Goal: Information Seeking & Learning: Learn about a topic

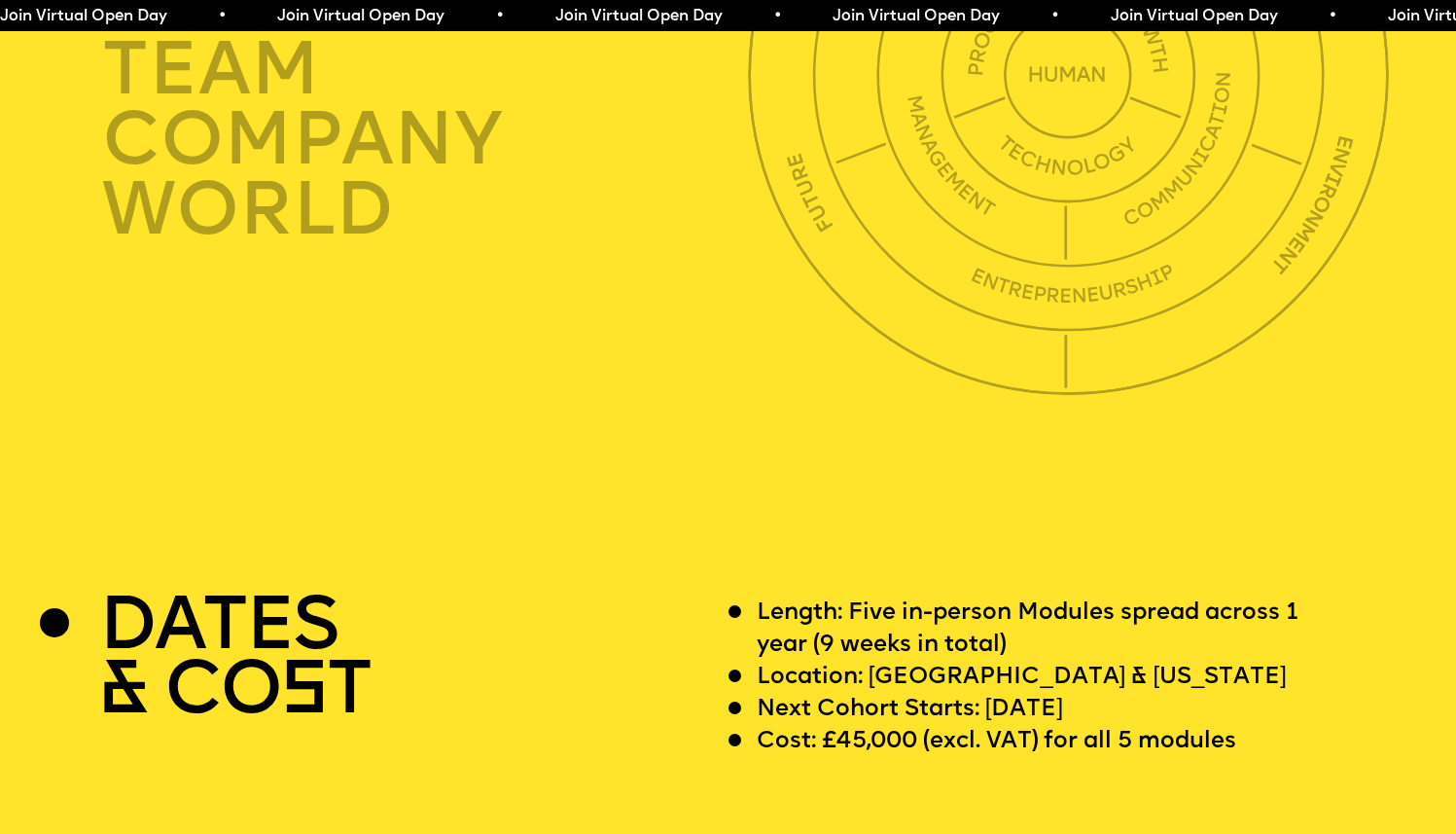
scroll to position [5896, 0]
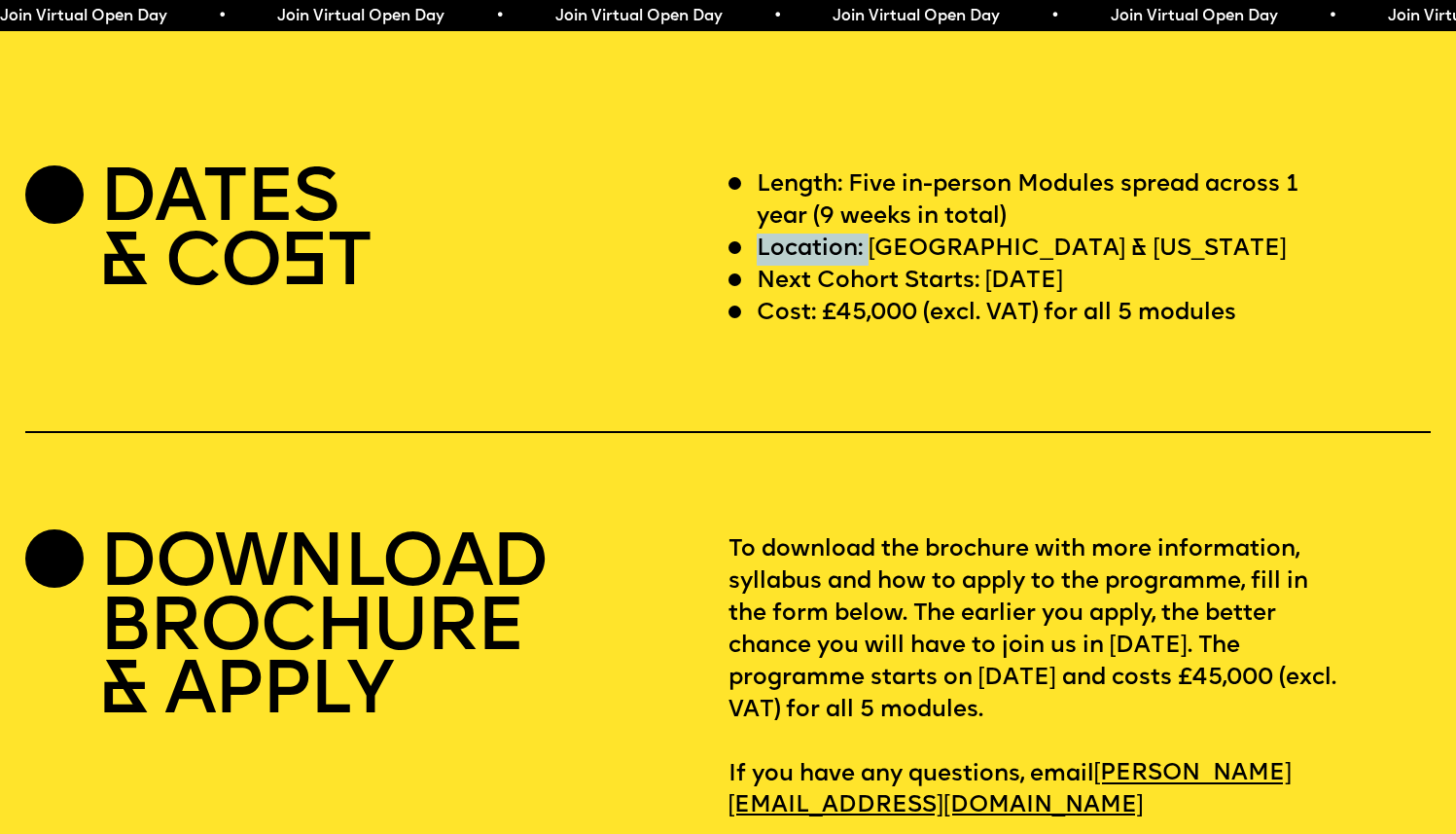
drag, startPoint x: 875, startPoint y: 308, endPoint x: 1078, endPoint y: 293, distance: 203.6
click at [1078, 293] on div "Length: Five in-person Modules spread across 1 year (9 weeks in total) Location…" at bounding box center [1080, 249] width 704 height 161
click at [1073, 266] on p "Location: [GEOGRAPHIC_DATA] & [US_STATE]" at bounding box center [1022, 249] width 530 height 32
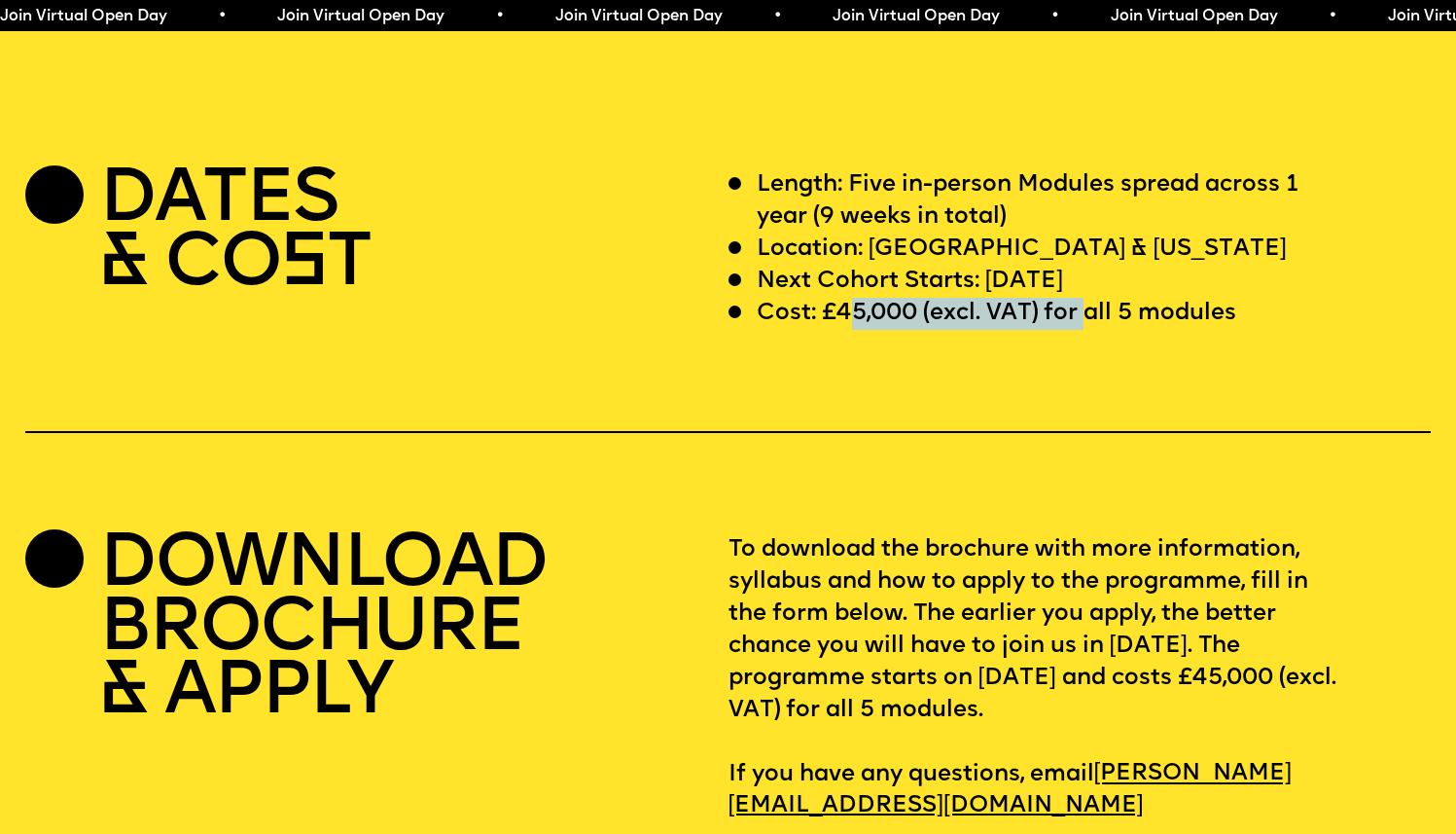
drag, startPoint x: 859, startPoint y: 375, endPoint x: 1085, endPoint y: 366, distance: 226.2
click at [1085, 330] on p "Cost: £45,000 (excl. VAT) for all 5 modules" at bounding box center [997, 313] width 480 height 32
drag, startPoint x: 938, startPoint y: 343, endPoint x: 1081, endPoint y: 346, distance: 143.0
click at [1064, 298] on p "Next Cohort Starts: [DATE]" at bounding box center [910, 281] width 307 height 32
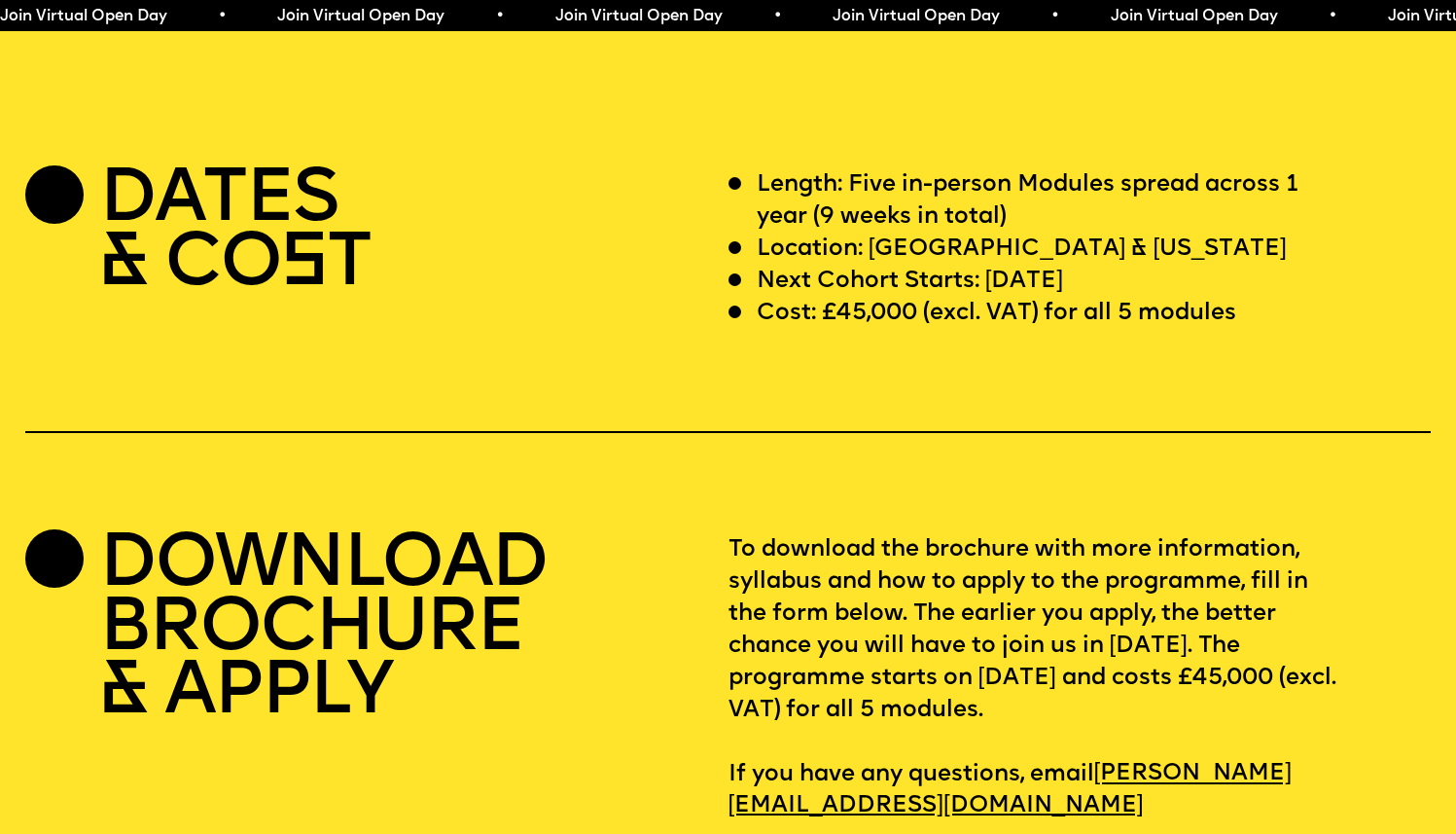
click at [1064, 298] on p "Next Cohort Starts: [DATE]" at bounding box center [910, 281] width 307 height 32
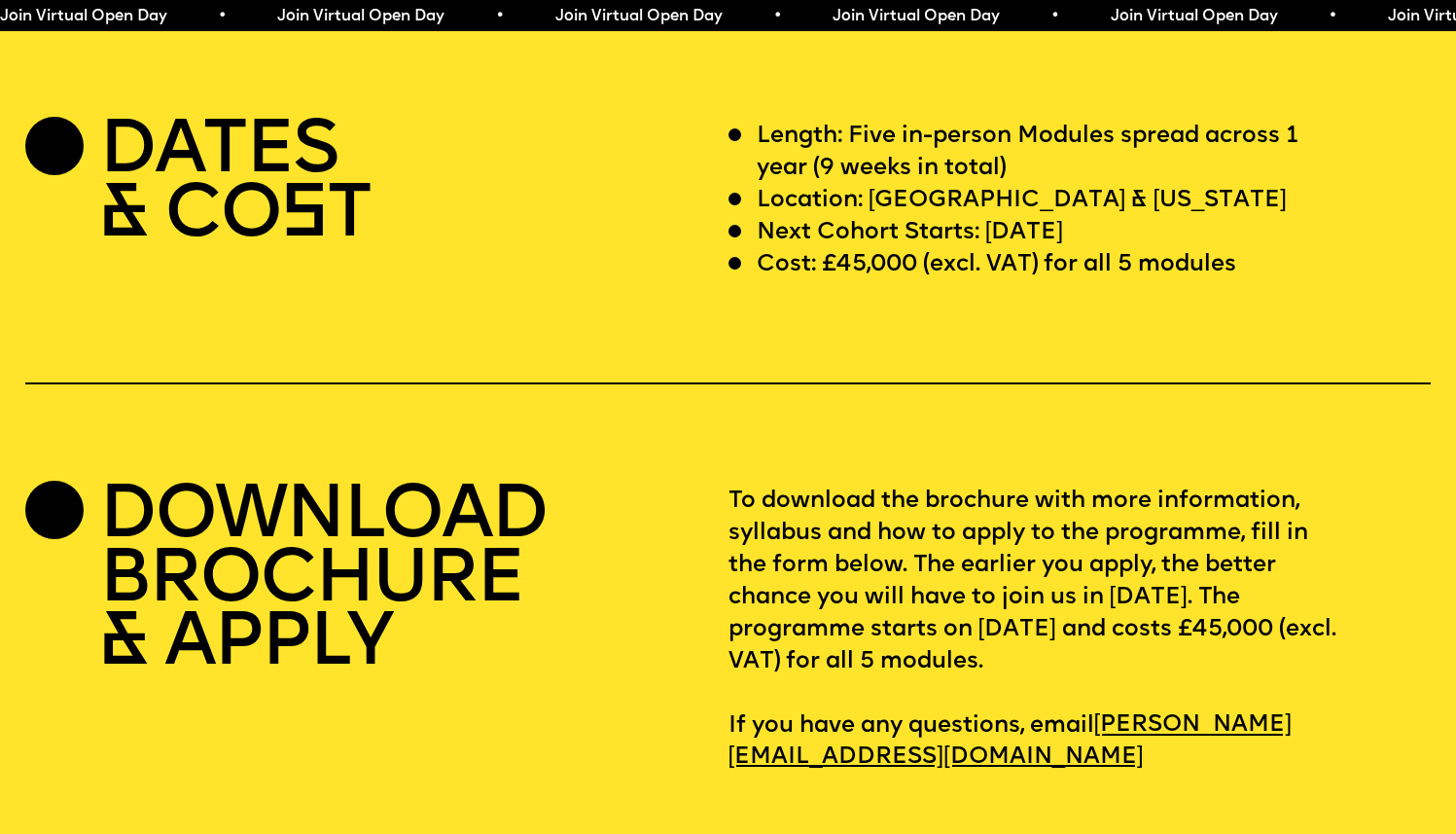
scroll to position [6065, 0]
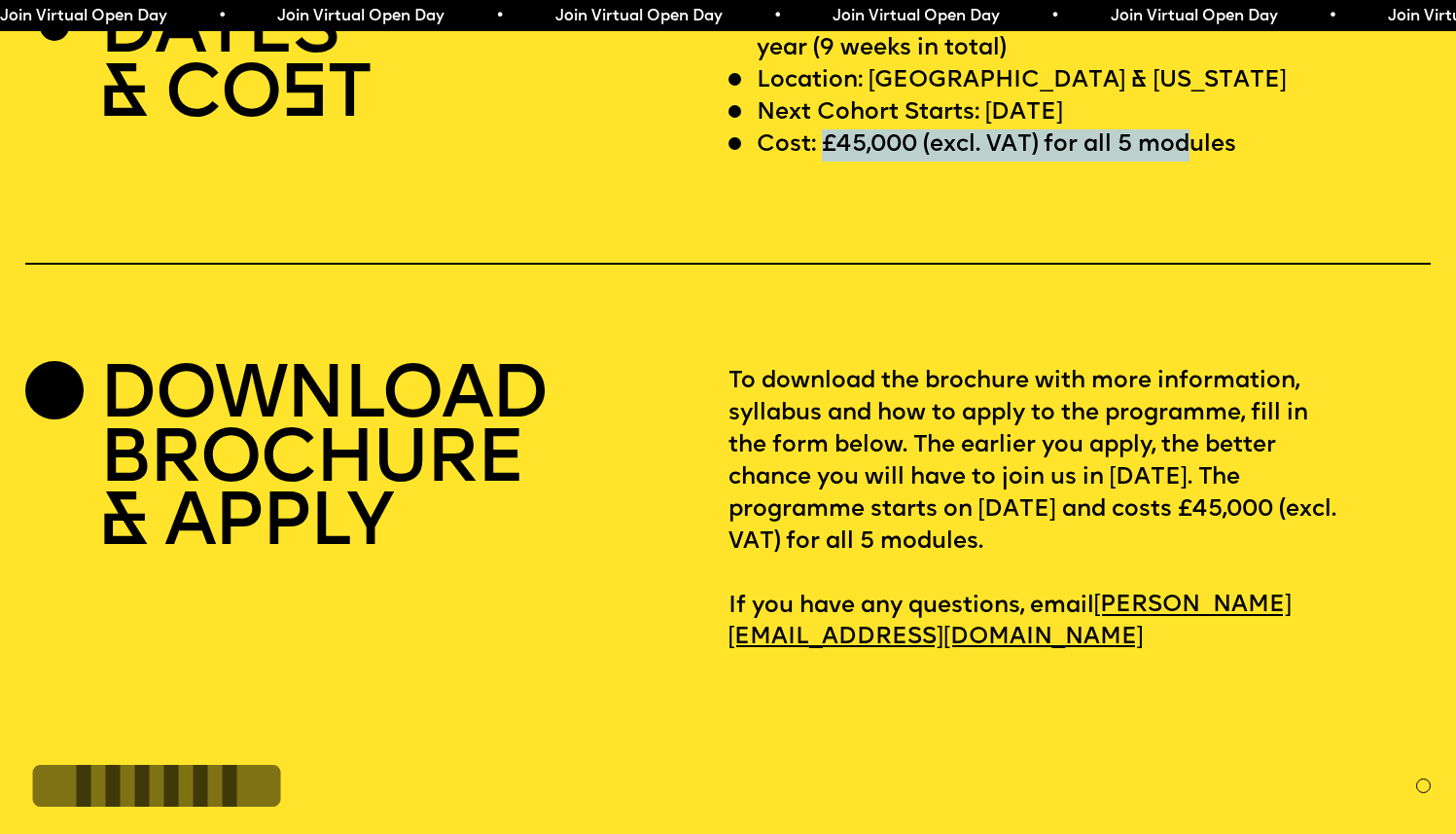
drag, startPoint x: 822, startPoint y: 201, endPoint x: 1188, endPoint y: 201, distance: 366.0
click at [1188, 162] on p "Cost: £45,000 (excl. VAT) for all 5 modules" at bounding box center [997, 145] width 480 height 32
drag, startPoint x: 1243, startPoint y: 202, endPoint x: 976, endPoint y: 216, distance: 267.4
click at [976, 162] on div "Cost: £45,000 (excl. VAT) for all 5 modules" at bounding box center [1037, 145] width 616 height 32
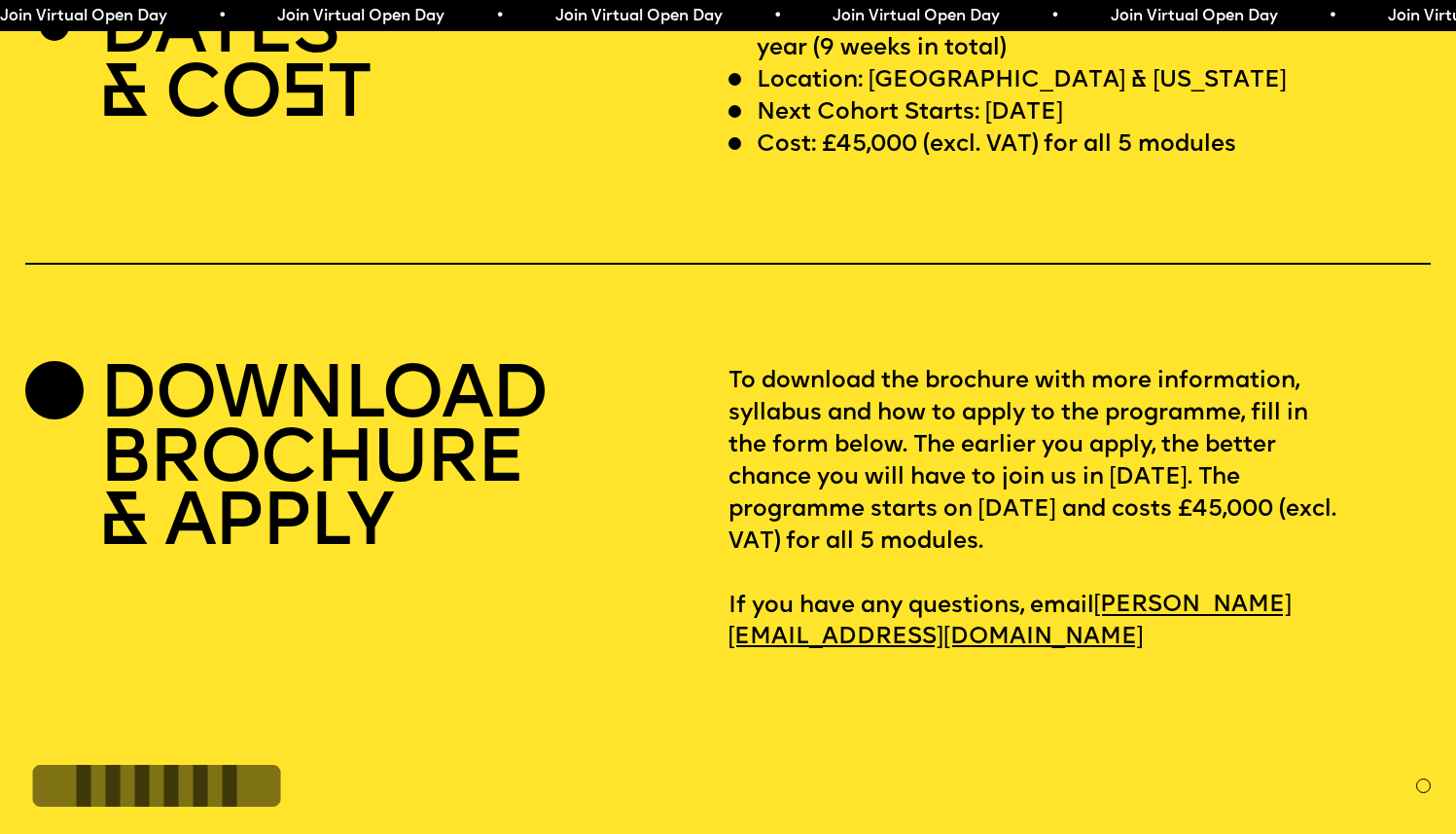
click at [976, 162] on p "Cost: £45,000 (excl. VAT) for all 5 modules" at bounding box center [997, 145] width 480 height 32
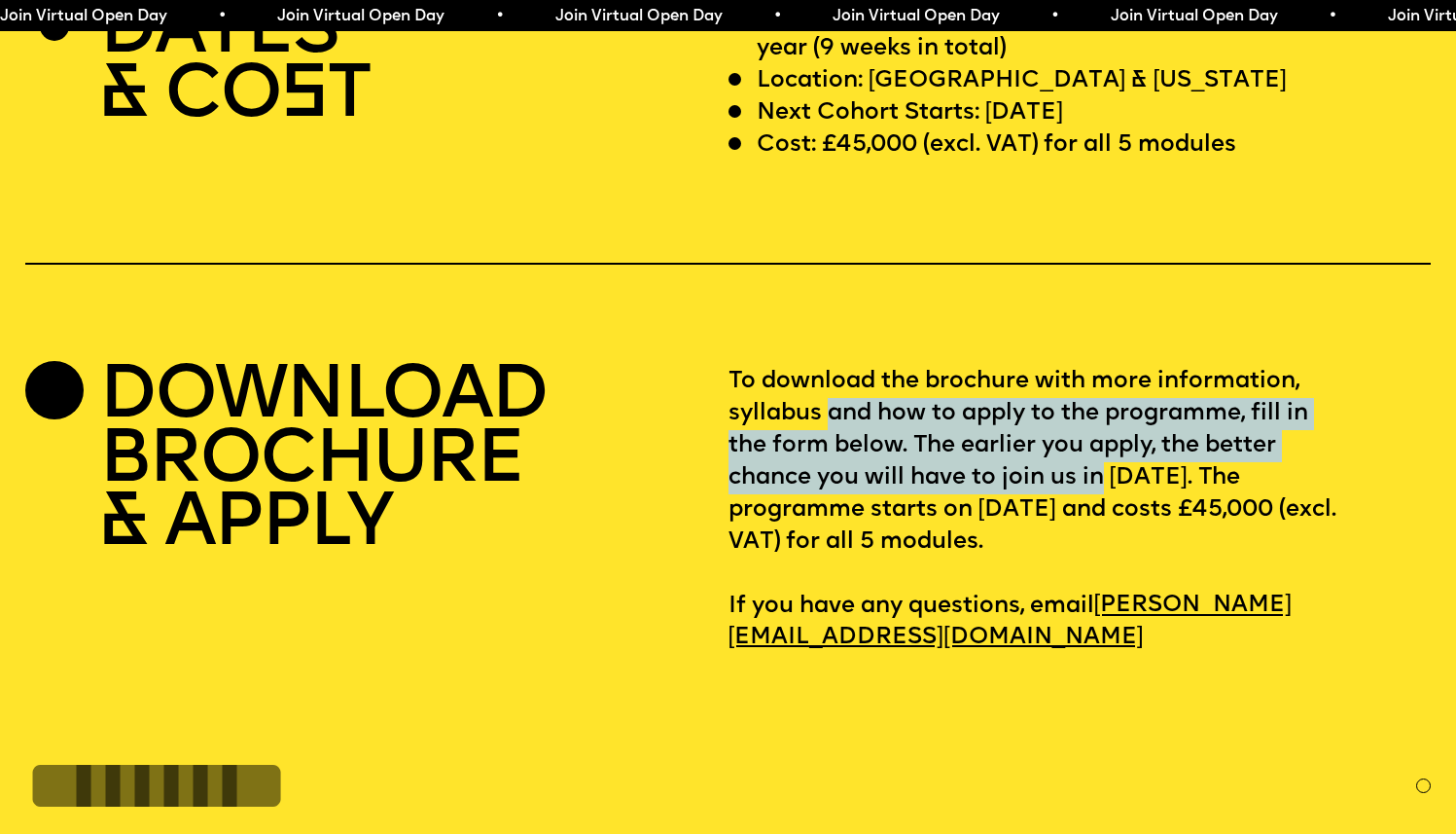
drag, startPoint x: 1111, startPoint y: 553, endPoint x: 828, endPoint y: 471, distance: 294.6
click at [829, 471] on p "To download the brochure with more information, syllabus and how to apply to th…" at bounding box center [1080, 510] width 704 height 288
click at [828, 471] on p "To download the brochure with more information, syllabus and how to apply to th…" at bounding box center [1080, 510] width 704 height 288
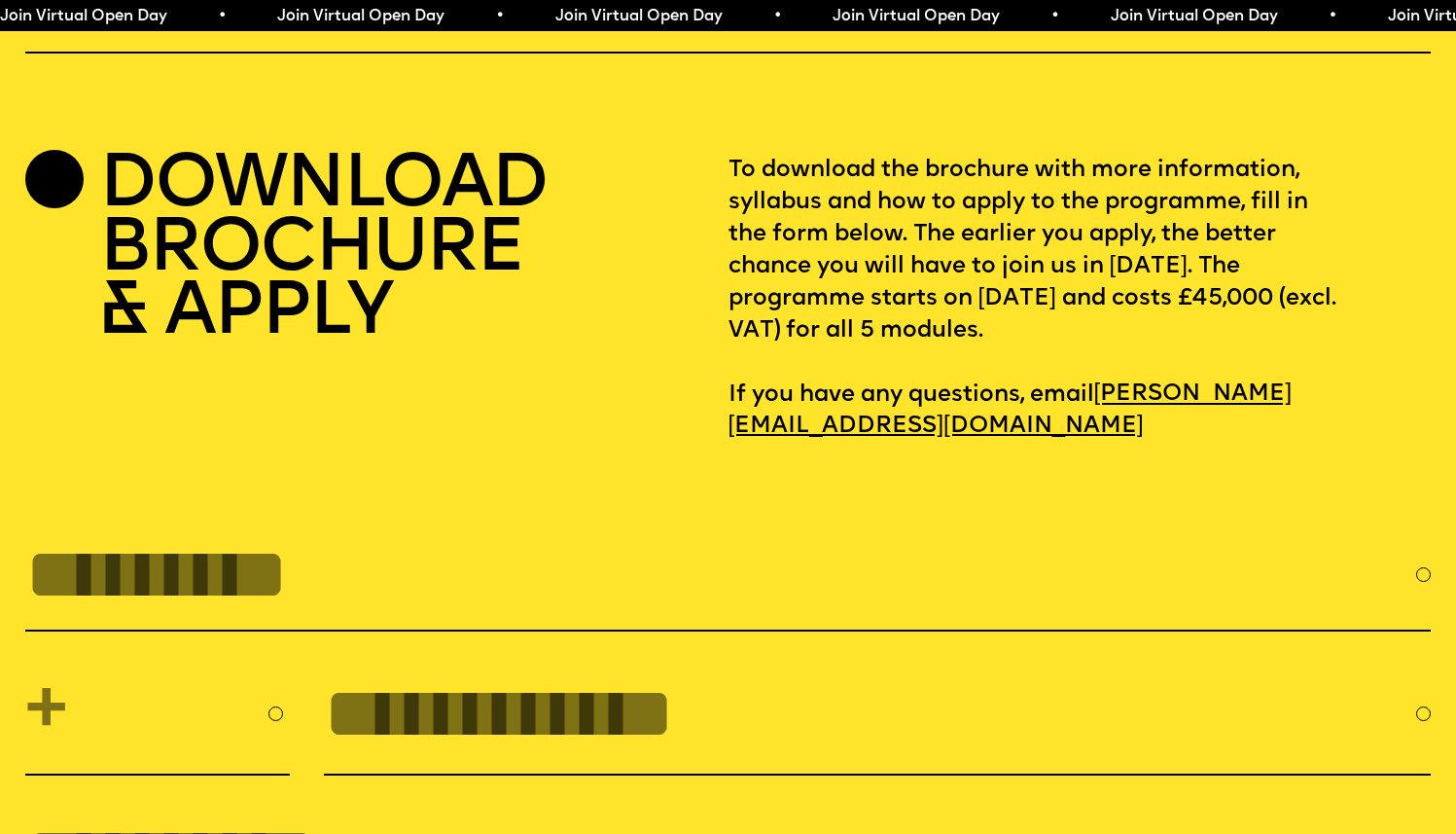
scroll to position [6280, 0]
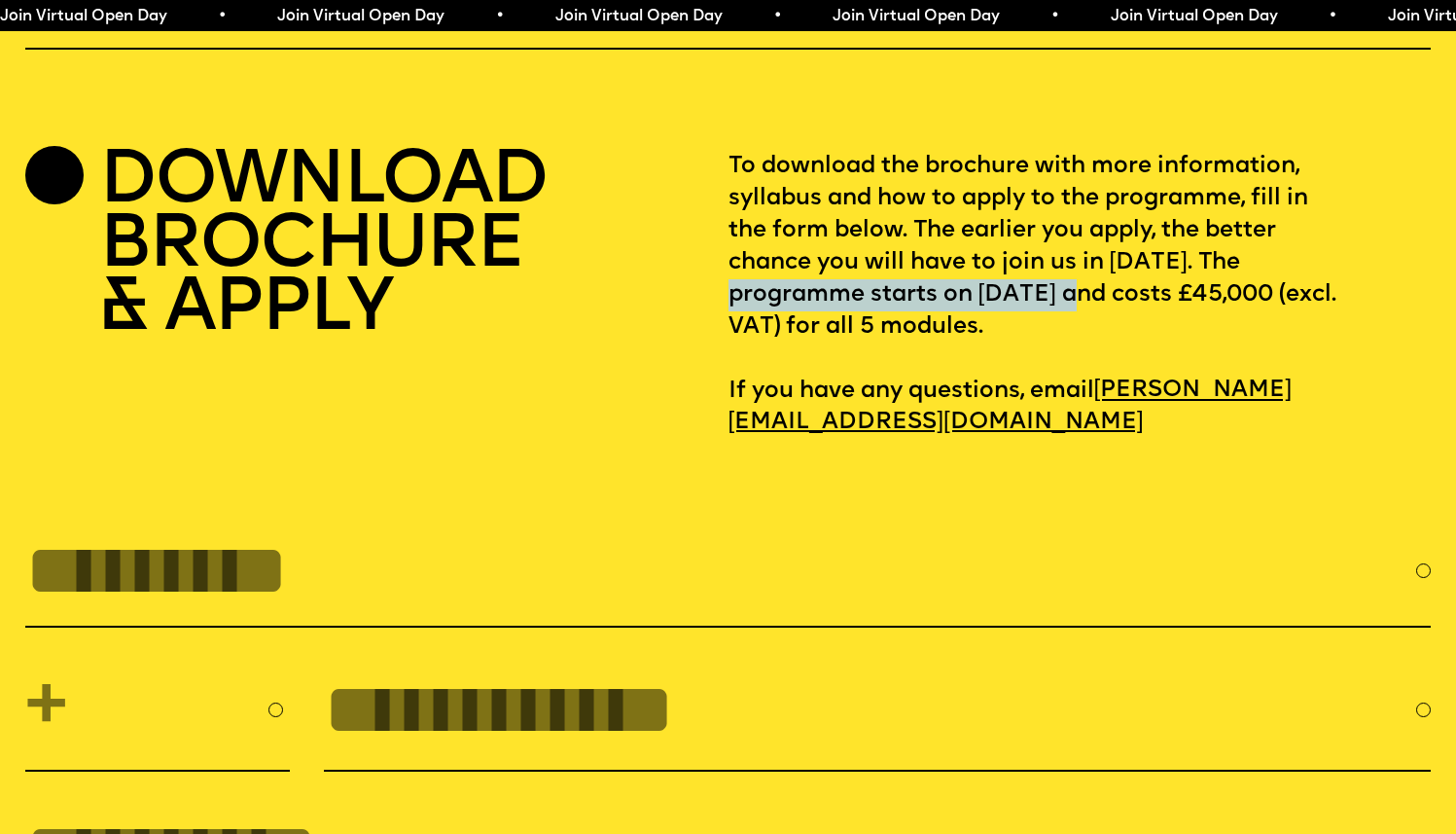
drag, startPoint x: 759, startPoint y: 366, endPoint x: 1112, endPoint y: 366, distance: 353.0
click at [1112, 366] on p "To download the brochure with more information, syllabus and how to apply to th…" at bounding box center [1080, 295] width 704 height 288
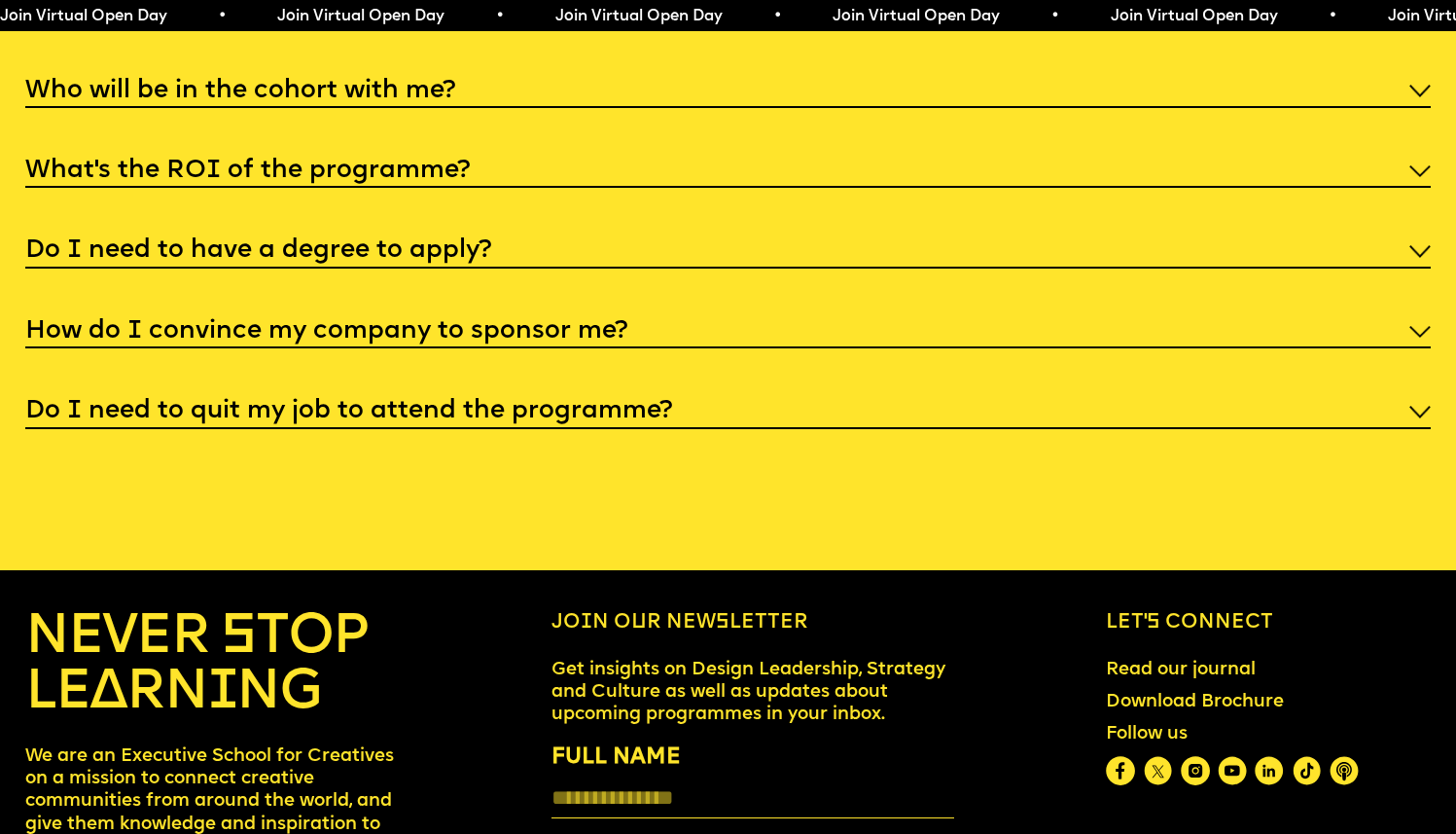
scroll to position [7630, 0]
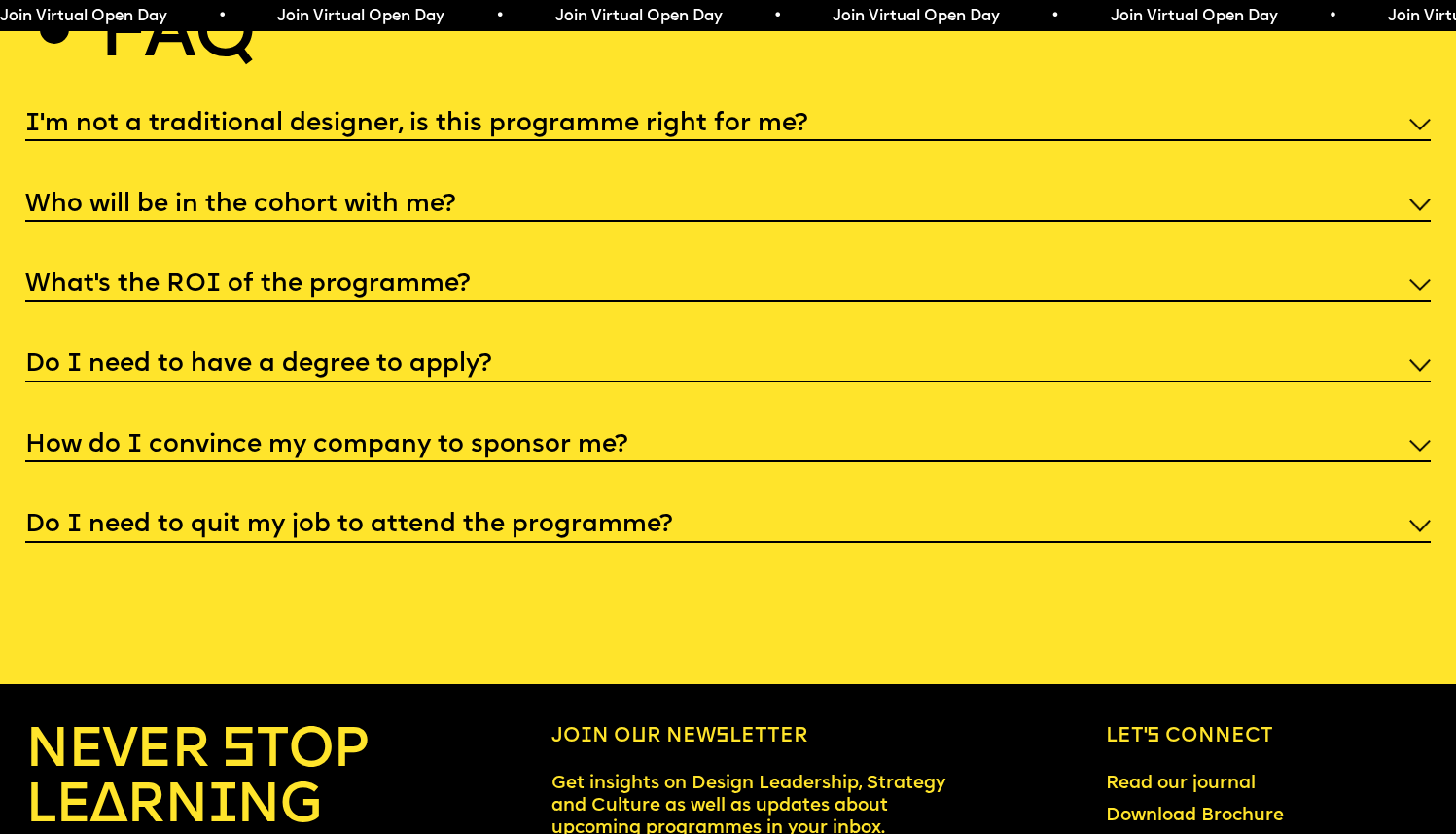
click at [319, 295] on h5 "What’s the ROI of the programme?" at bounding box center [247, 285] width 445 height 19
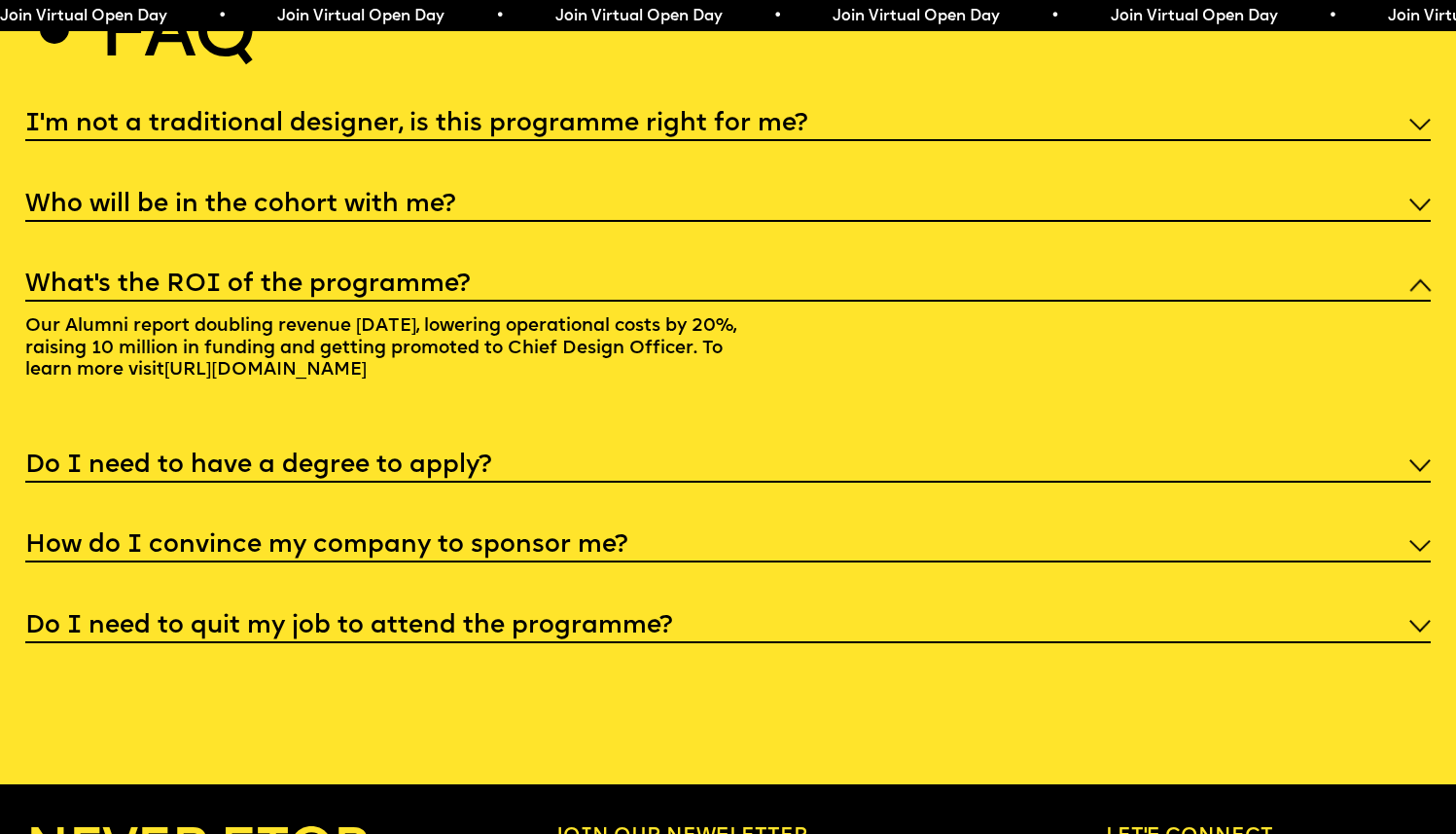
click at [345, 295] on h5 "What’s the ROI of the programme?" at bounding box center [247, 285] width 445 height 19
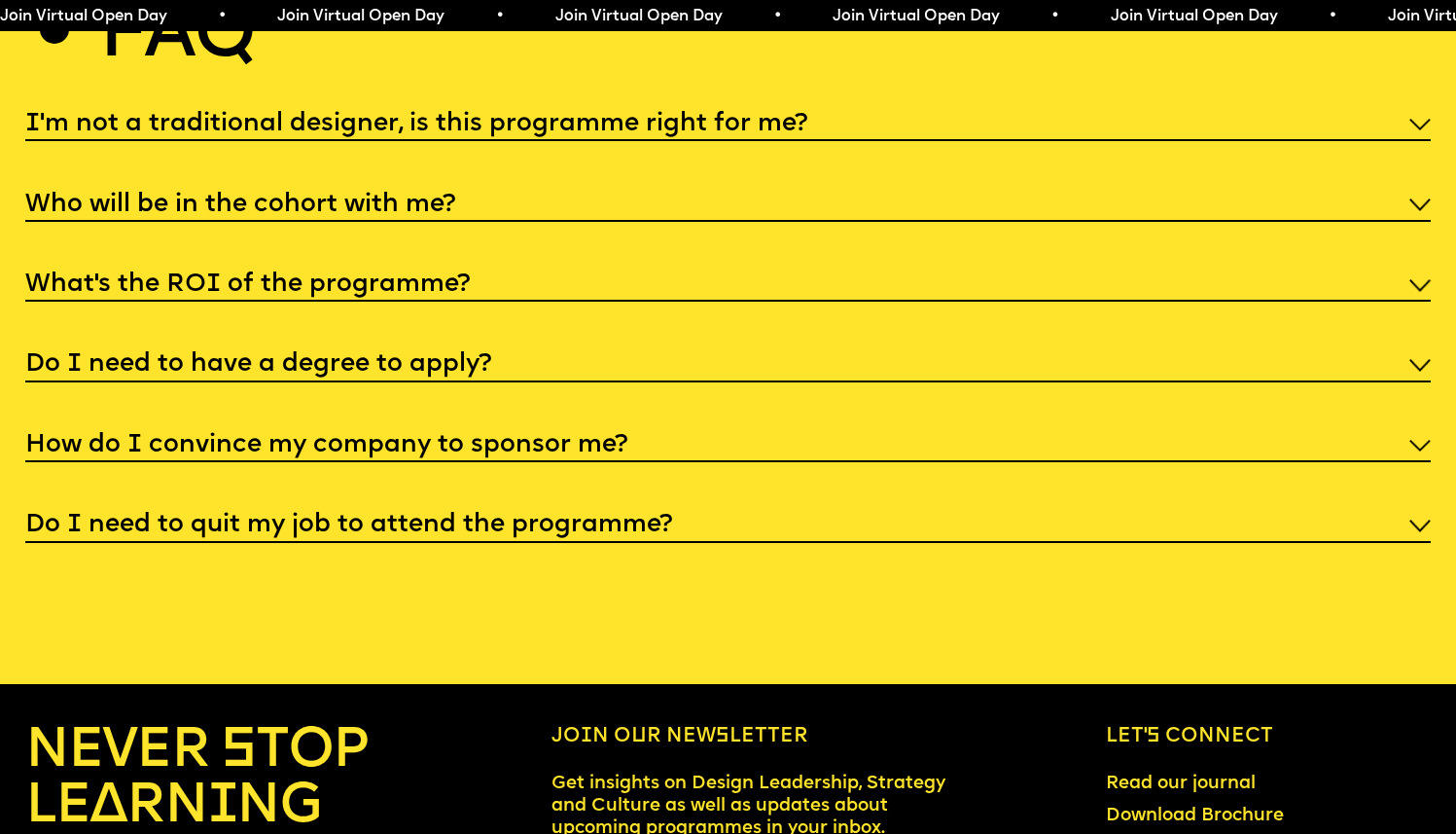
click at [347, 375] on h5 "Do I need to have a degree to apply?" at bounding box center [258, 365] width 466 height 19
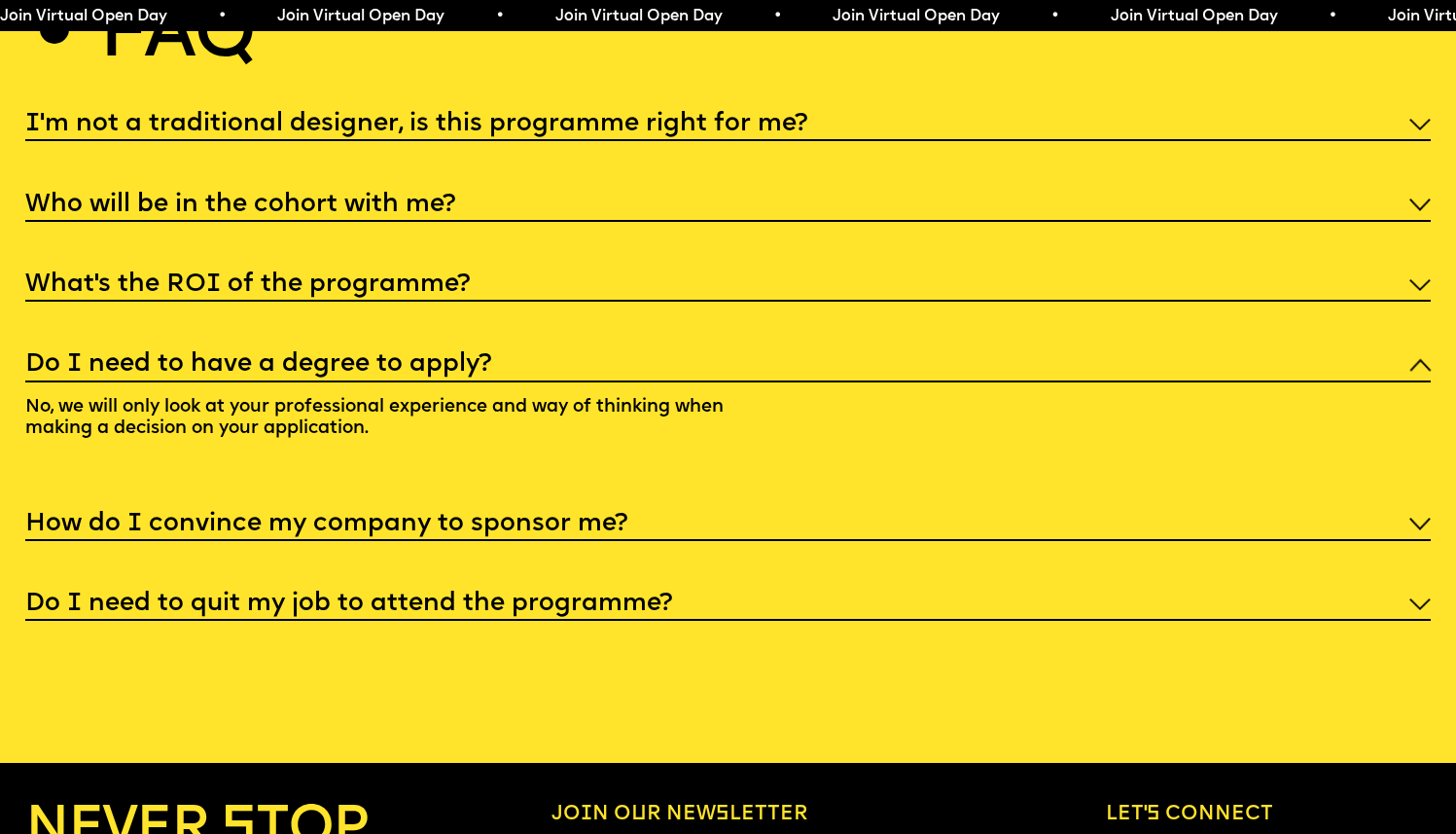
click at [367, 375] on h5 "Do I need to have a degree to apply?" at bounding box center [258, 365] width 466 height 19
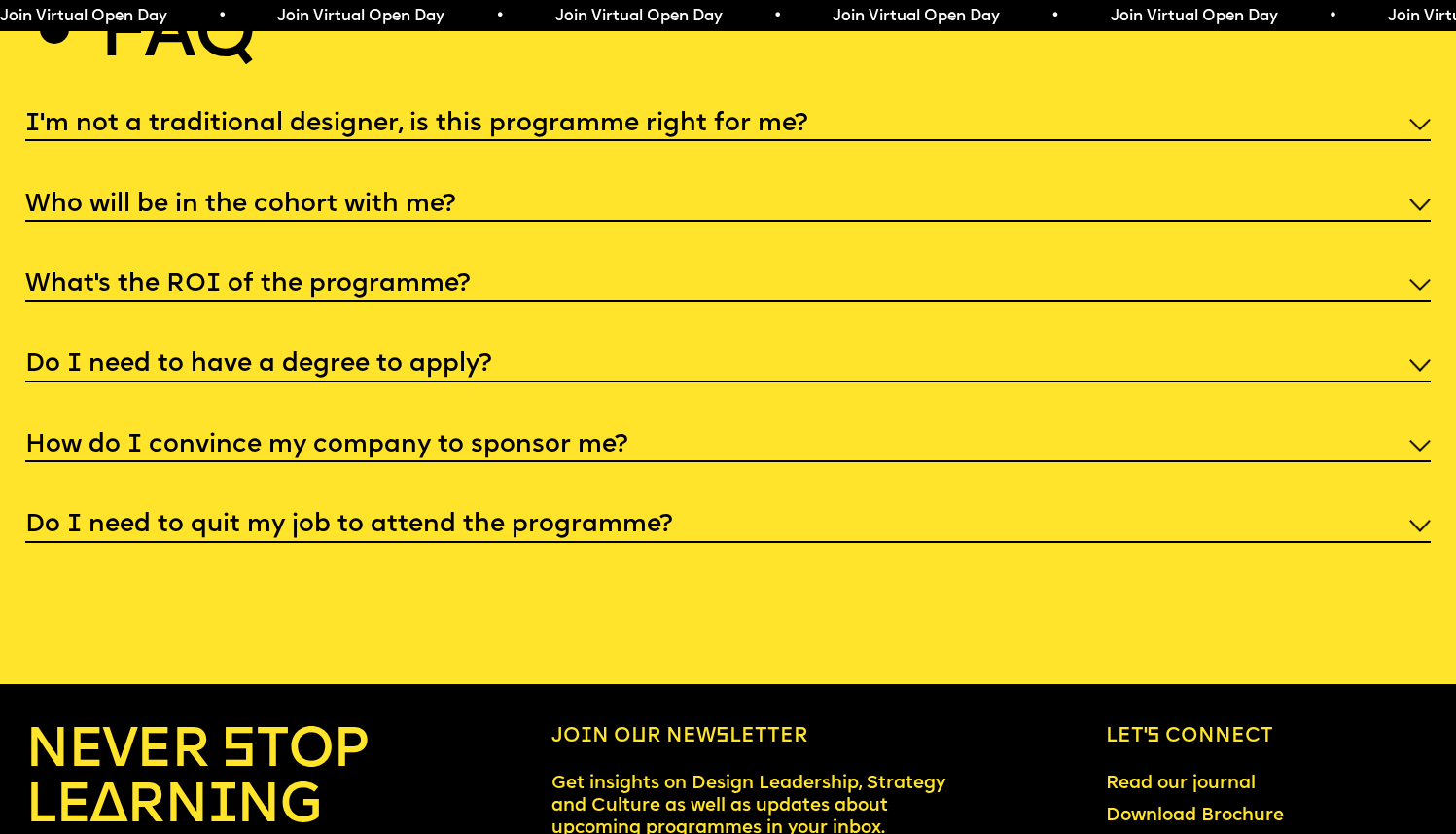
click at [345, 455] on h5 "How do I convince my company to sponsor me?" at bounding box center [326, 446] width 602 height 19
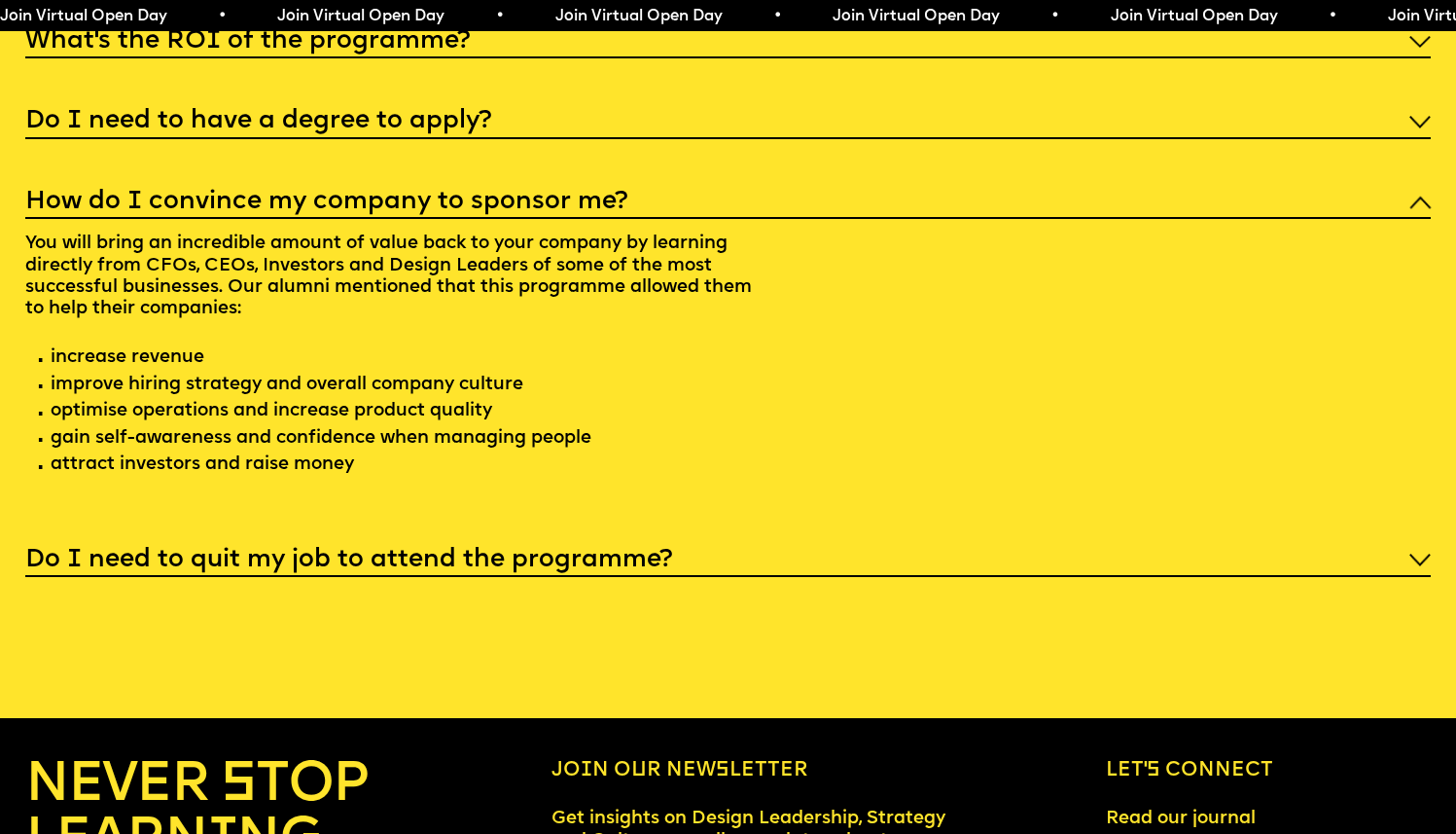
scroll to position [7879, 0]
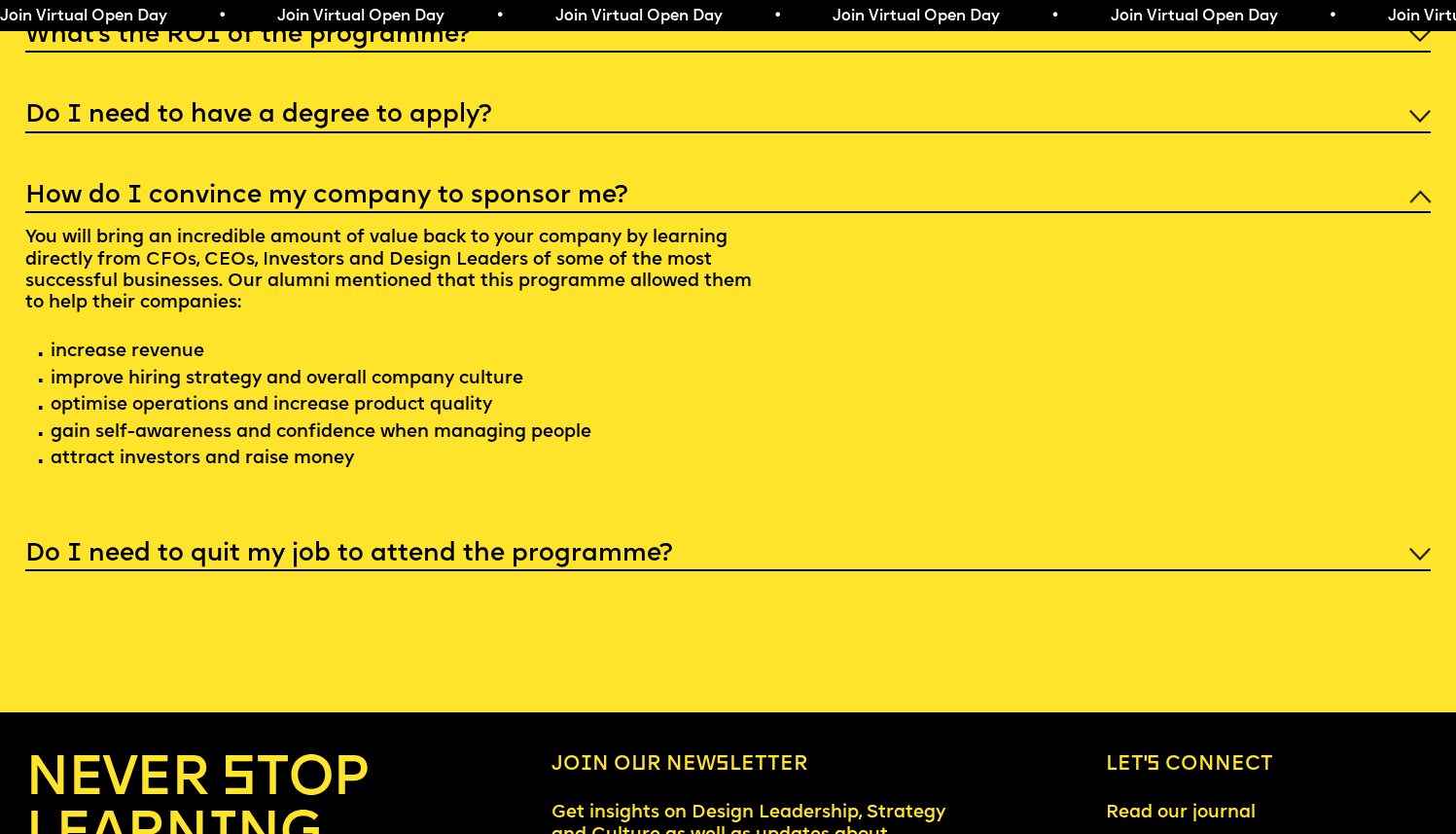
click at [345, 206] on h5 "How do I convince my company to sponsor me?" at bounding box center [326, 197] width 602 height 19
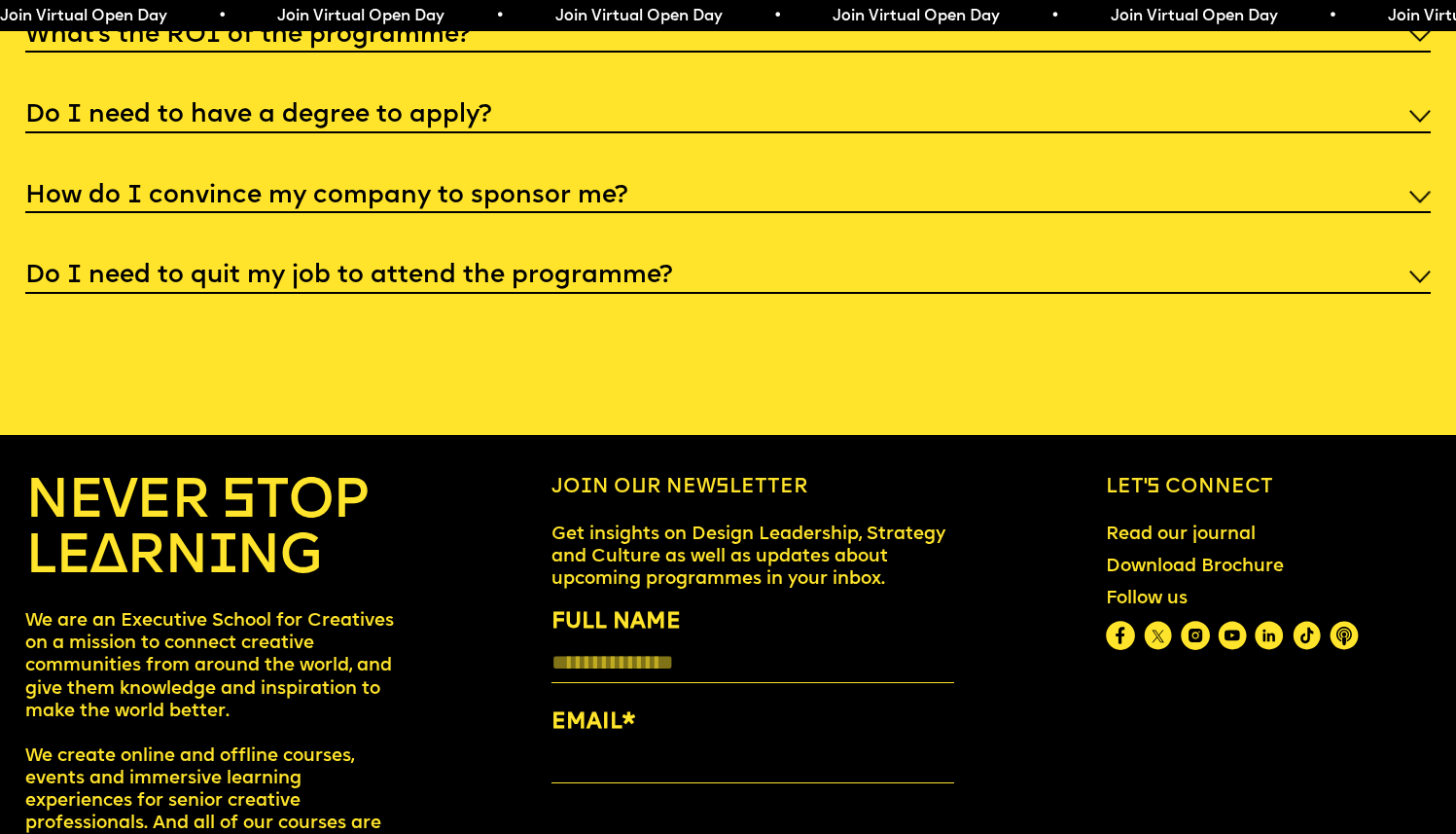
click at [331, 286] on h5 "Do I need to quit my job to attend the programme?" at bounding box center [348, 276] width 647 height 19
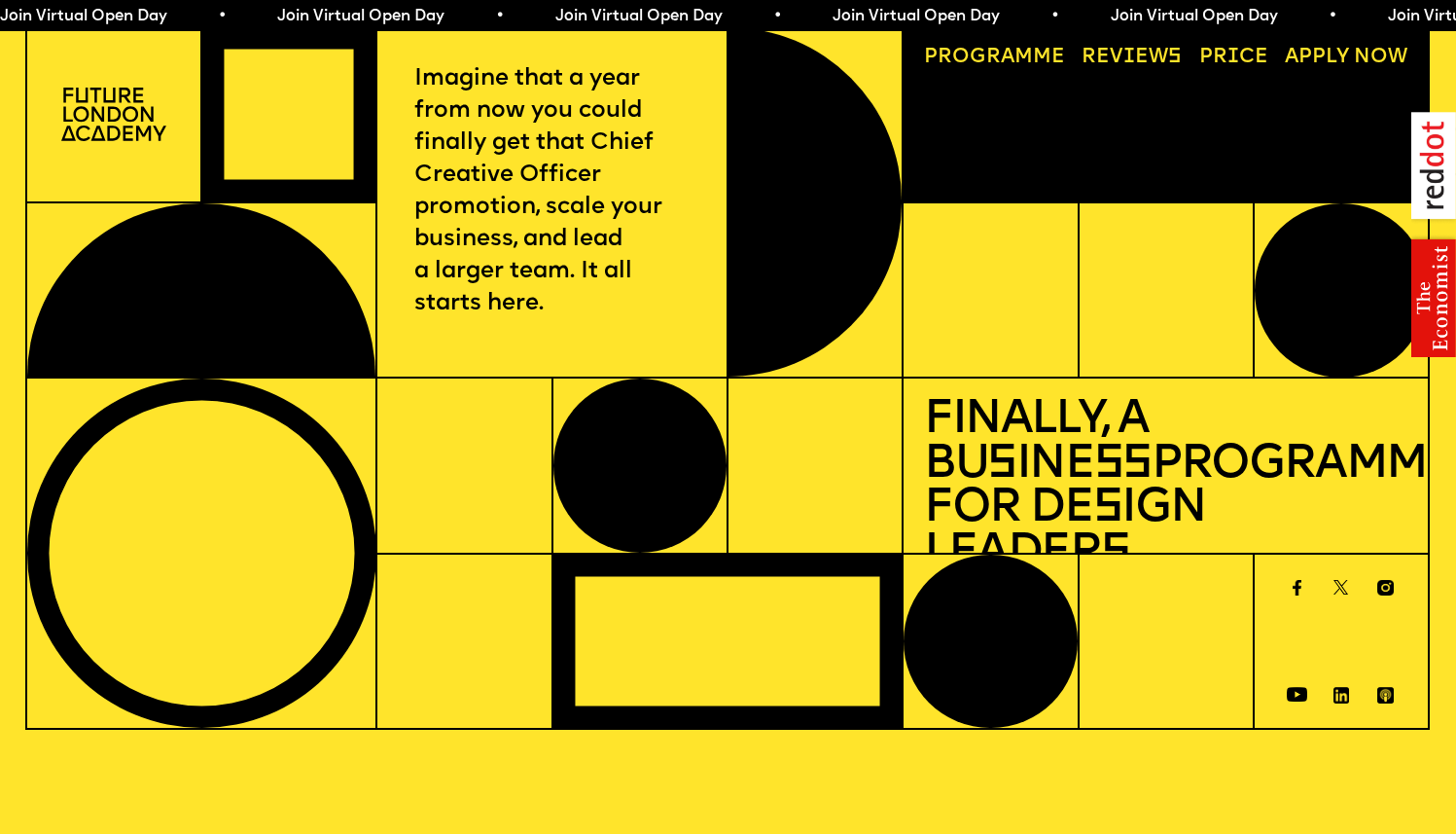
scroll to position [0, 0]
